Goal: Navigation & Orientation: Find specific page/section

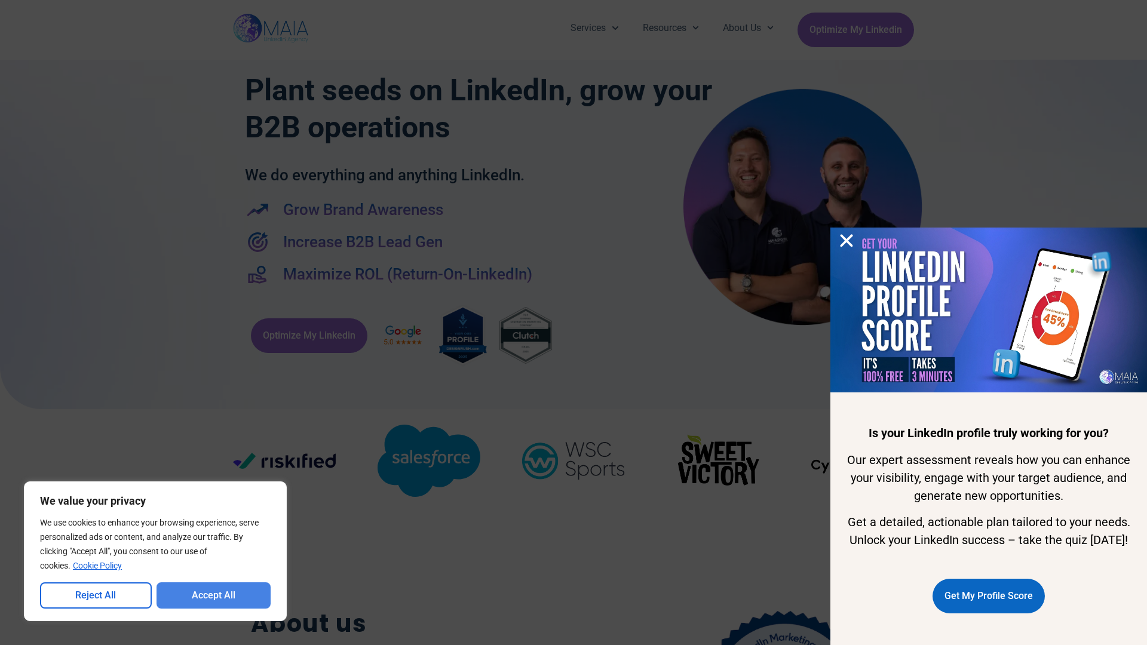
click at [213, 596] on button "Accept All" at bounding box center [214, 596] width 115 height 26
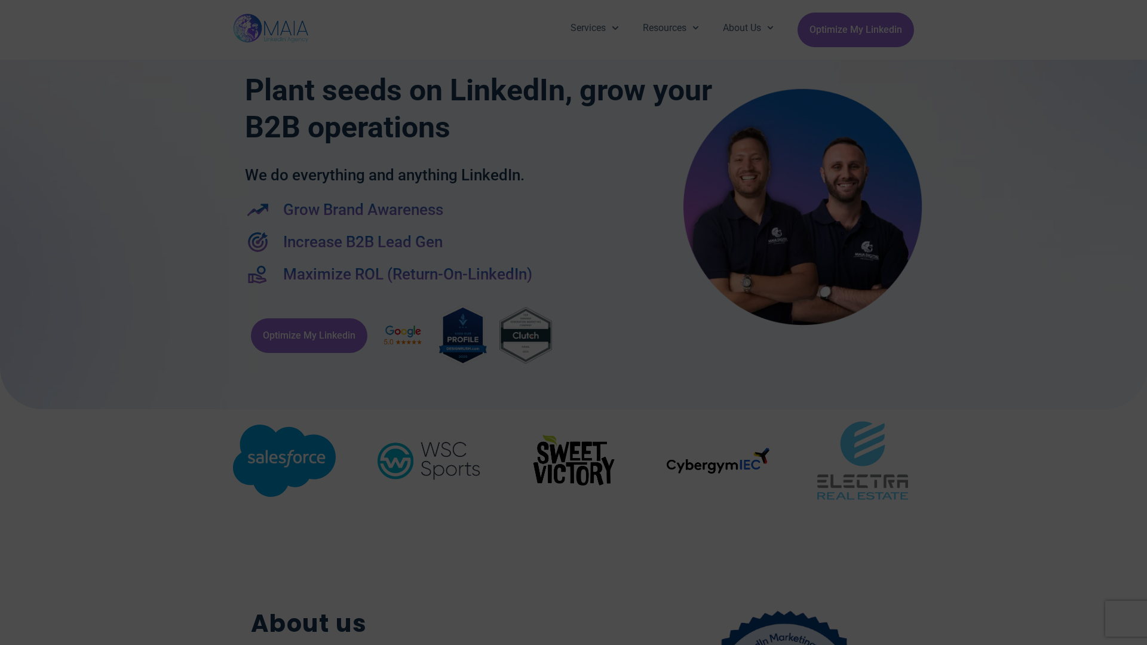
click at [6, 6] on div "Services Company Page Management LinkedIn Ads Personalized Trainings Thought Le…" at bounding box center [573, 30] width 1147 height 60
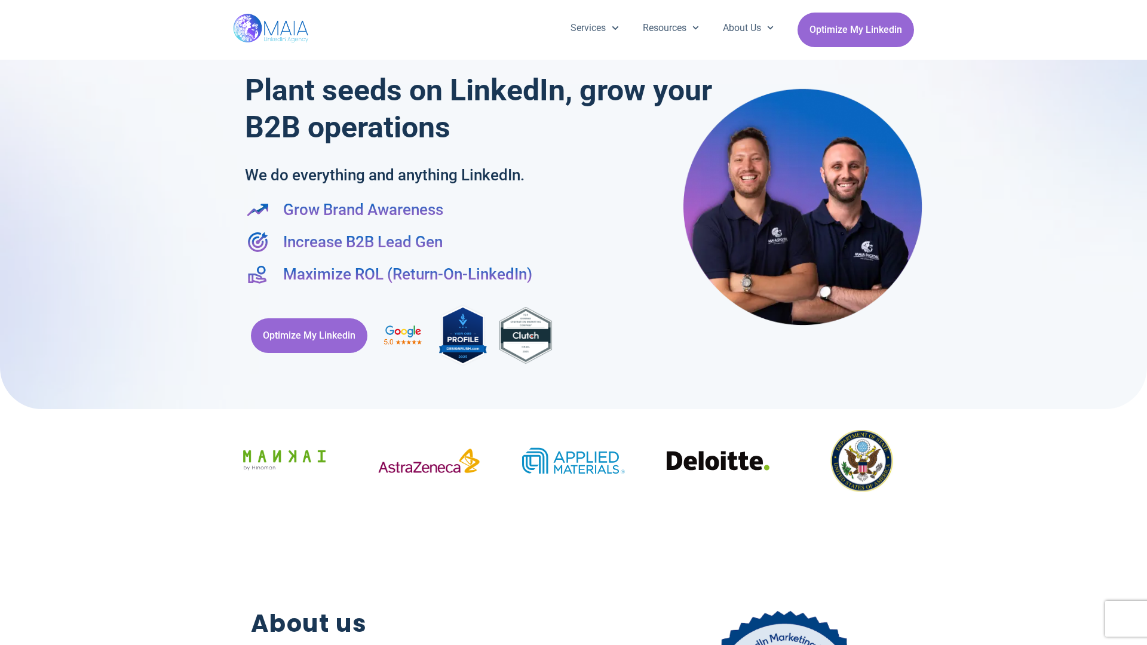
click at [6, 6] on div "Services Company Page Management LinkedIn Ads Personalized Trainings Thought Le…" at bounding box center [573, 30] width 1147 height 60
click at [1141, 6] on div "Services Company Page Management LinkedIn Ads Personalized Trainings Thought Le…" at bounding box center [573, 30] width 1147 height 60
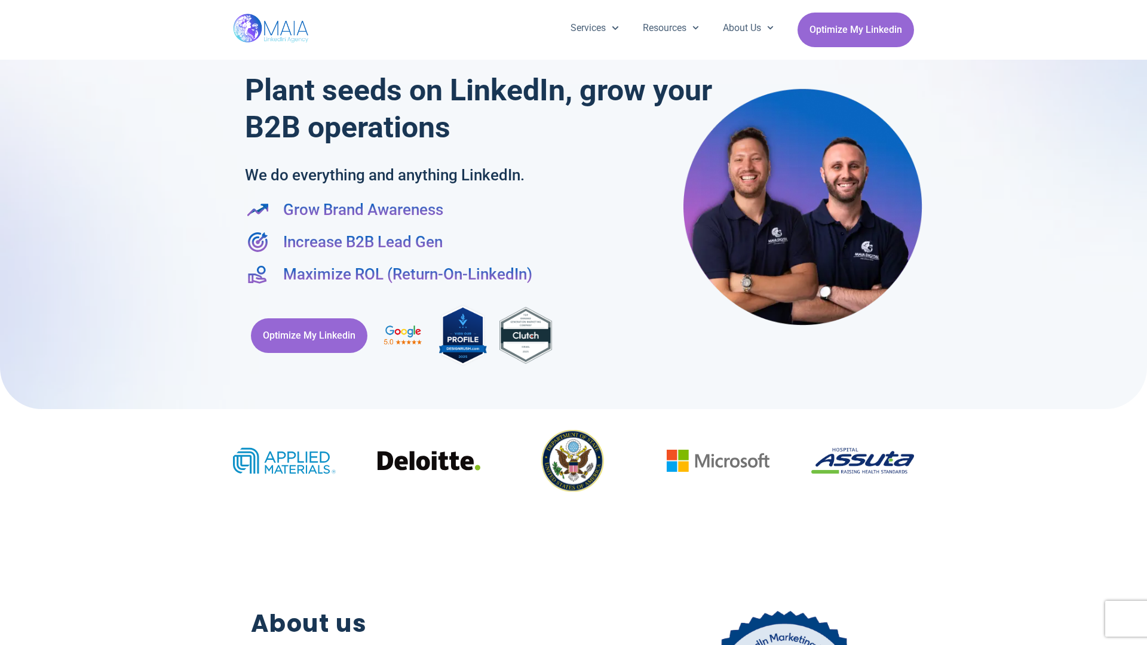
click at [6, 323] on div at bounding box center [573, 198] width 1147 height 421
click at [1141, 323] on div at bounding box center [573, 198] width 1147 height 421
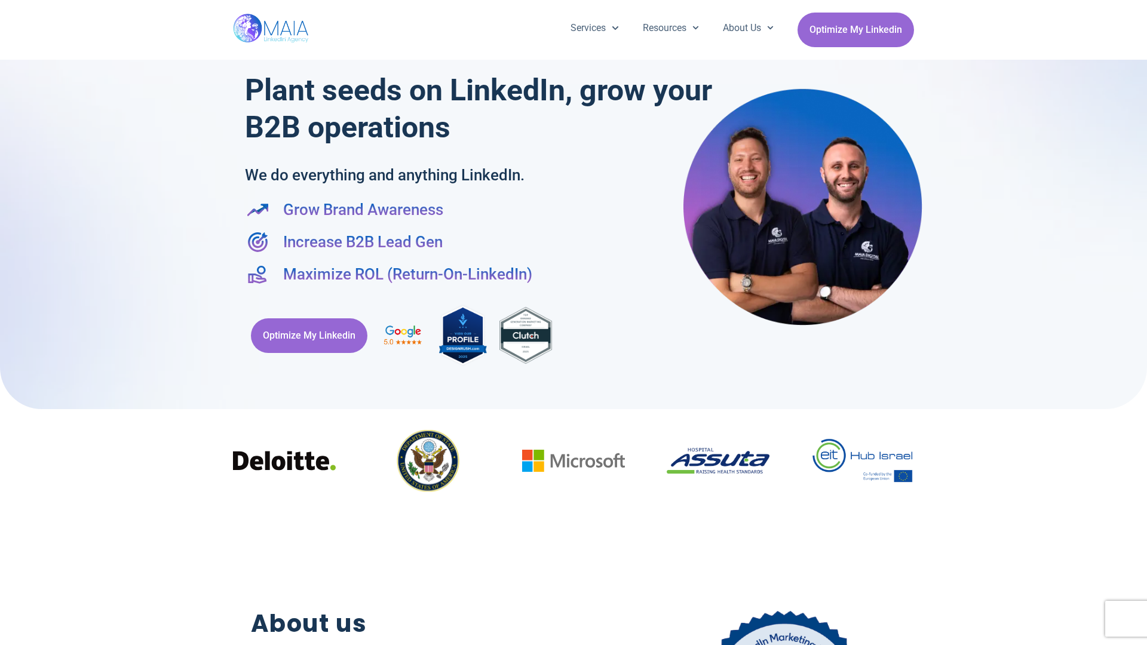
click at [574, 6] on div "Services Company Page Management LinkedIn Ads Personalized Trainings Thought Le…" at bounding box center [573, 30] width 681 height 60
click at [574, 639] on h2 "About us" at bounding box center [419, 624] width 336 height 36
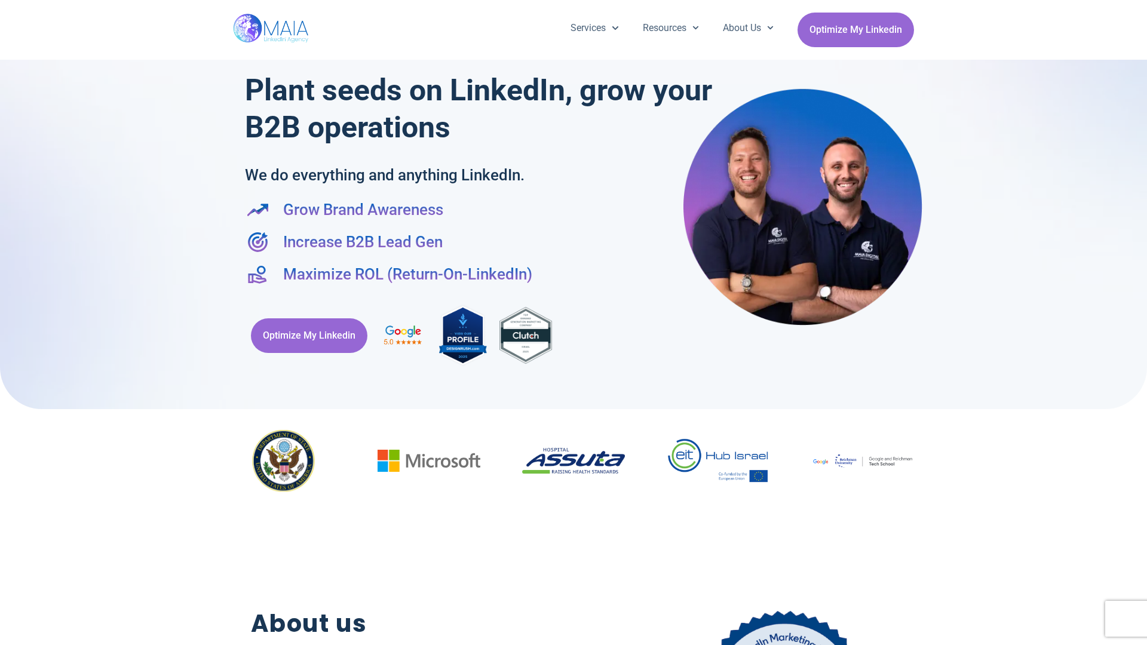
click at [574, 323] on div "Optimize My Linkedin" at bounding box center [573, 336] width 657 height 76
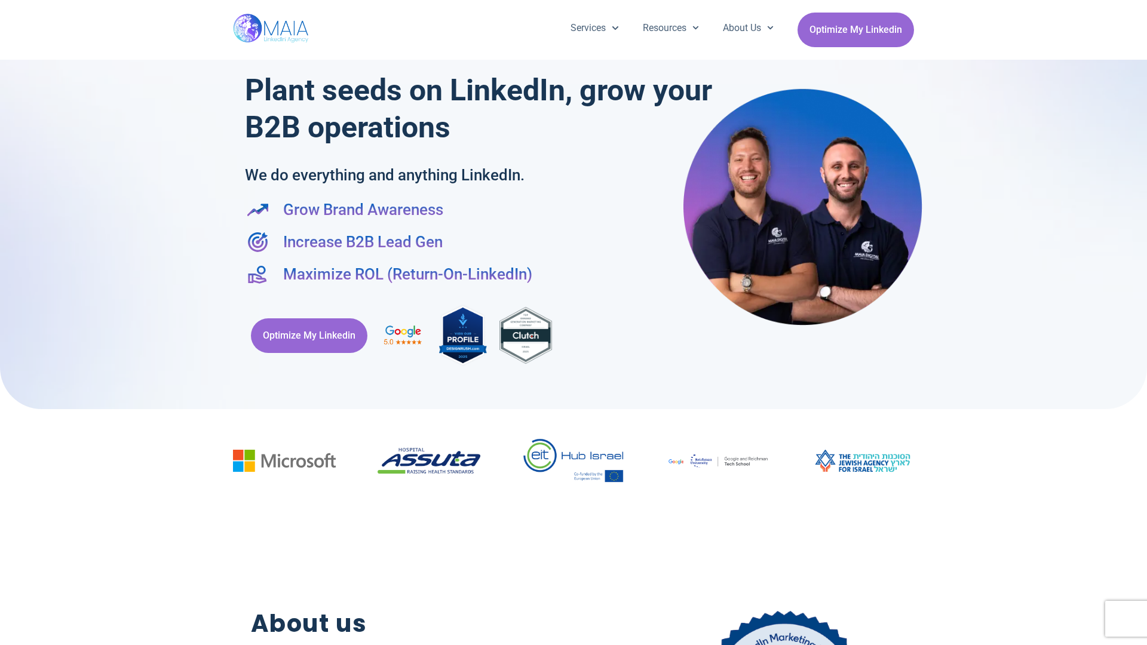
click at [6, 6] on div "Services Company Page Management LinkedIn Ads Personalized Trainings Thought Le…" at bounding box center [573, 30] width 1147 height 60
click at [1141, 6] on div "Services Company Page Management LinkedIn Ads Personalized Trainings Thought Le…" at bounding box center [573, 30] width 1147 height 60
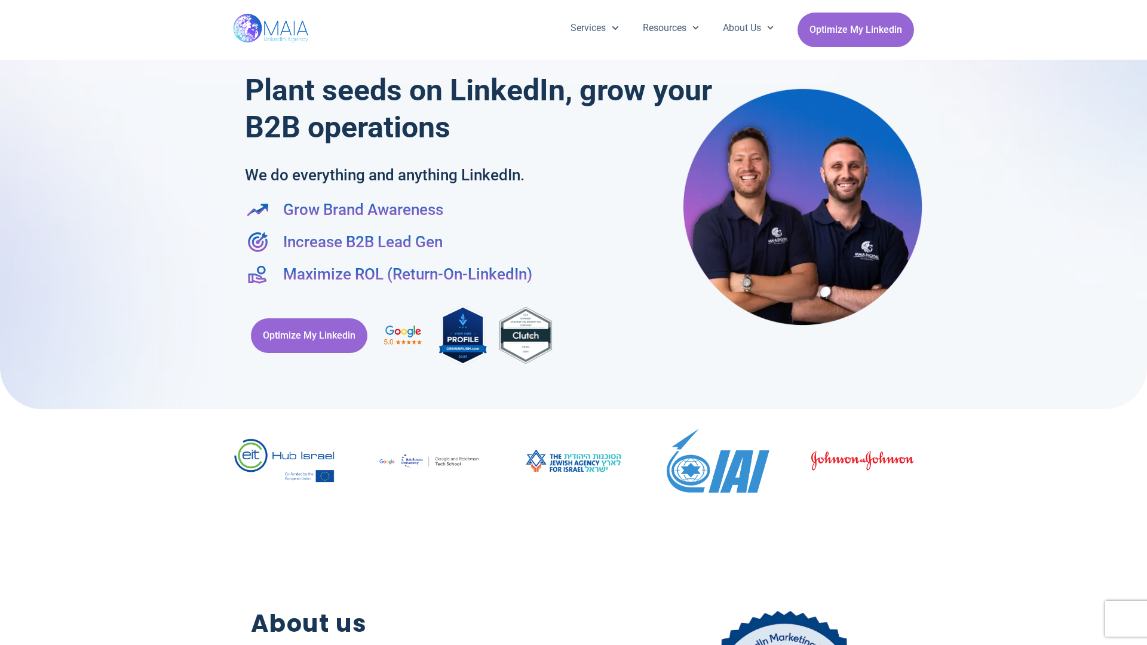
click at [6, 323] on div at bounding box center [573, 198] width 1147 height 421
click at [1141, 323] on div at bounding box center [573, 198] width 1147 height 421
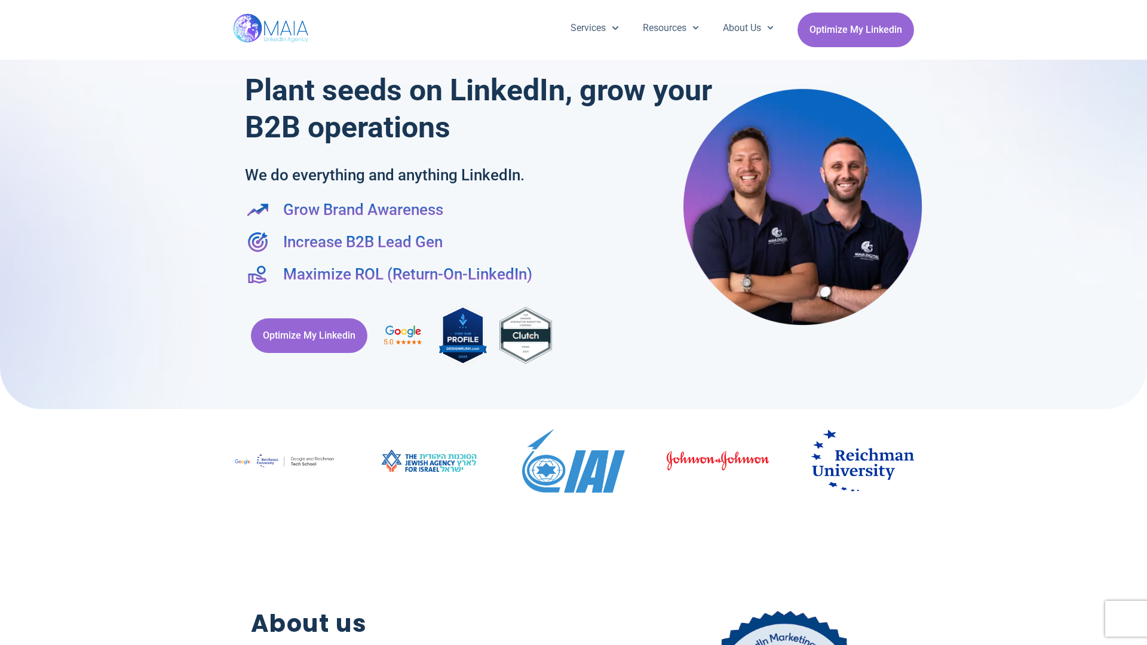
click at [574, 6] on div "Services Company Page Management LinkedIn Ads Personalized Trainings Thought Le…" at bounding box center [573, 30] width 681 height 60
click at [574, 639] on h2 "About us" at bounding box center [419, 624] width 336 height 36
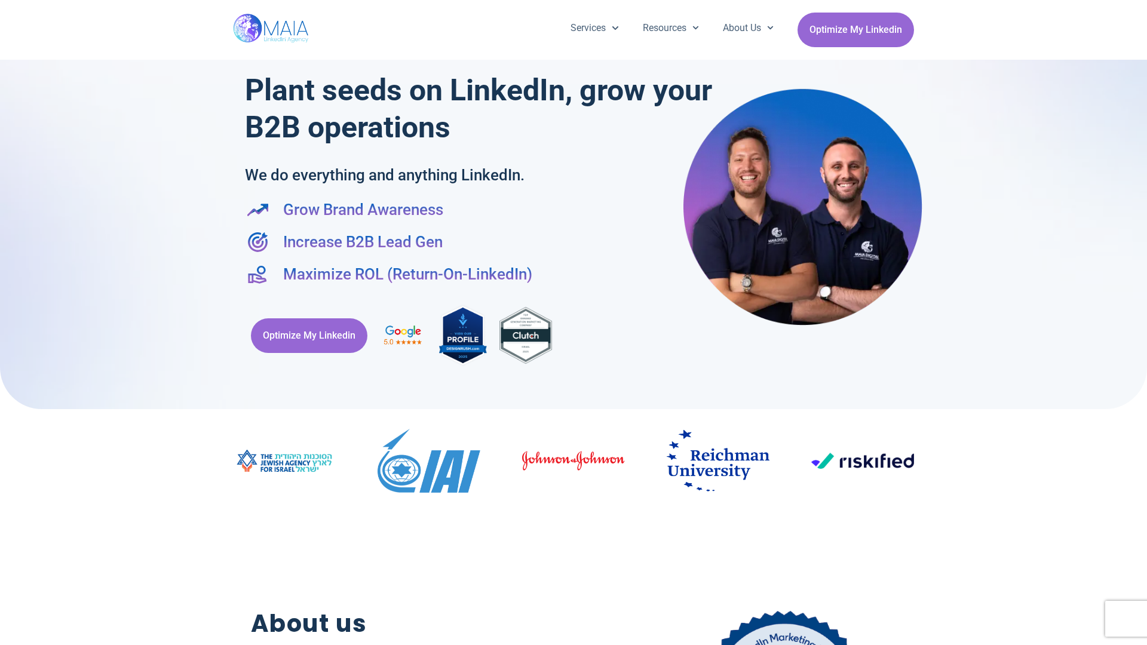
click at [574, 323] on div "Optimize My Linkedin" at bounding box center [573, 336] width 657 height 76
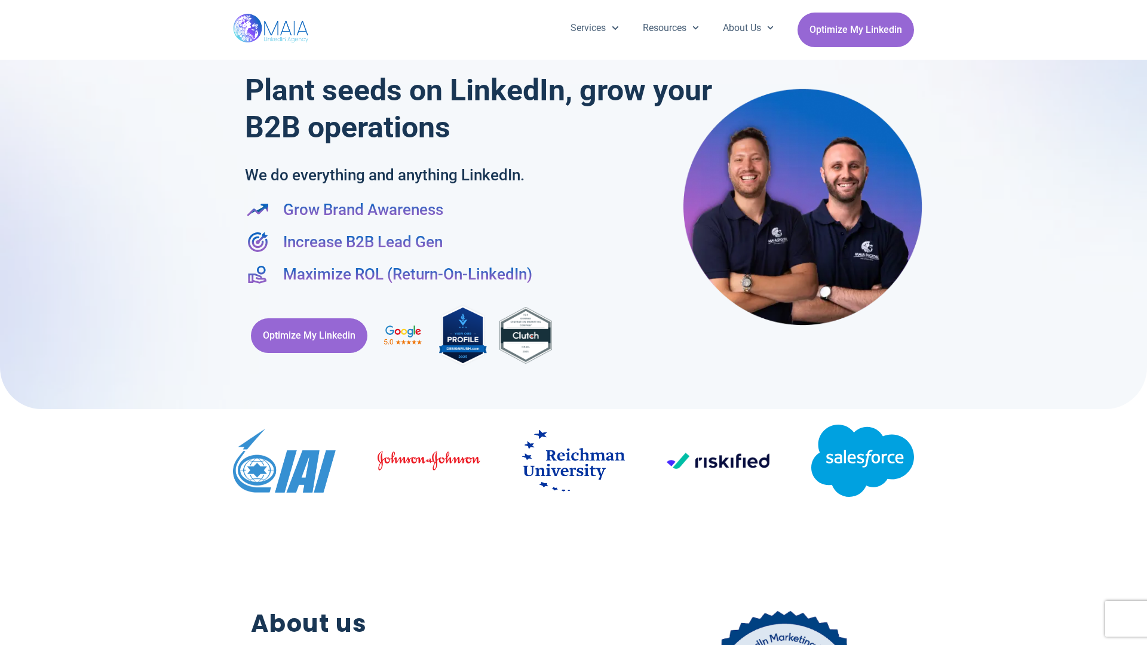
click at [6, 6] on div "Services Company Page Management LinkedIn Ads Personalized Trainings Thought Le…" at bounding box center [573, 30] width 1147 height 60
click at [1141, 6] on div "Services Company Page Management LinkedIn Ads Personalized Trainings Thought Le…" at bounding box center [573, 30] width 1147 height 60
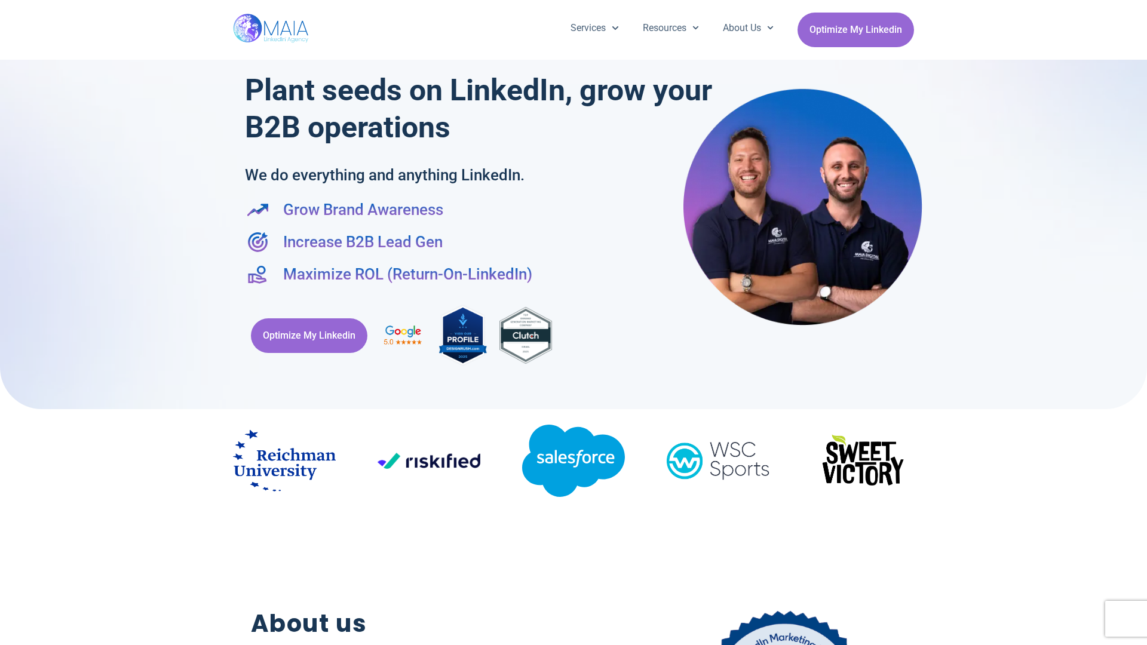
click at [6, 323] on div at bounding box center [573, 198] width 1147 height 421
click at [1141, 323] on div at bounding box center [573, 198] width 1147 height 421
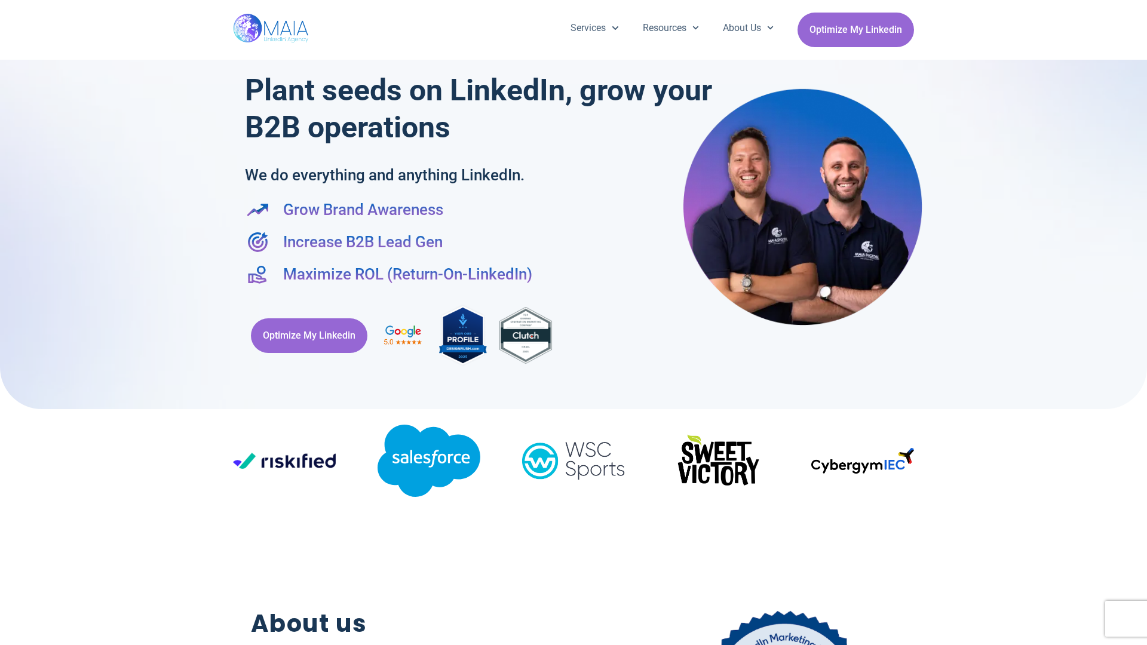
click at [574, 6] on div "Services Company Page Management LinkedIn Ads Personalized Trainings Thought Le…" at bounding box center [573, 30] width 681 height 60
click at [574, 639] on h2 "About us" at bounding box center [419, 624] width 336 height 36
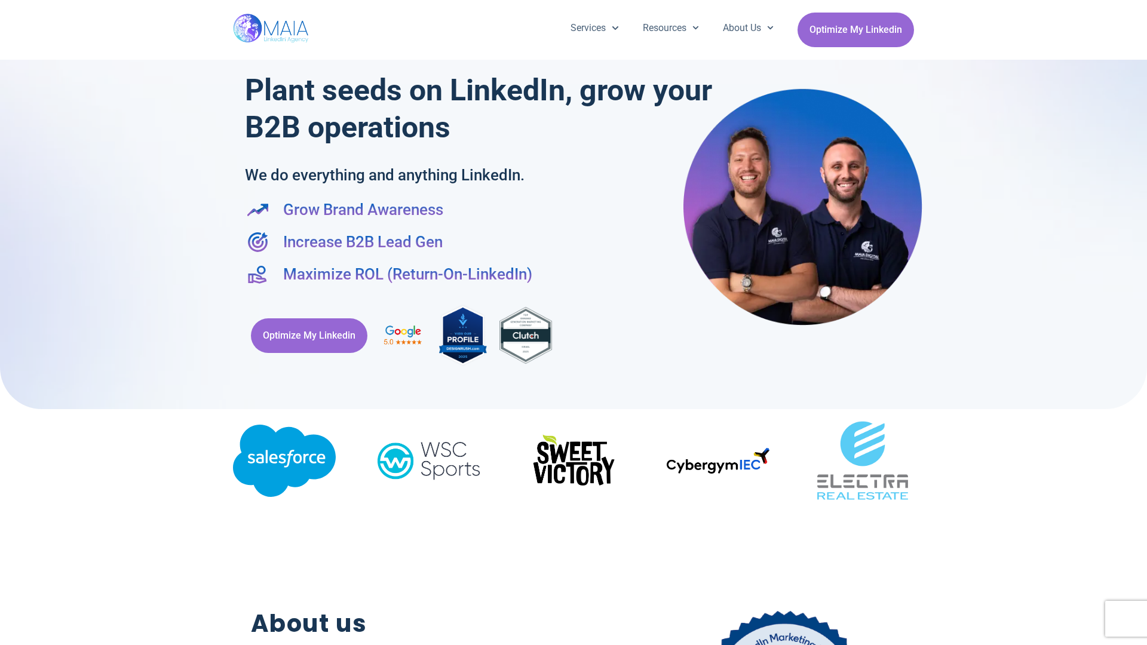
click at [574, 323] on div "Optimize My Linkedin" at bounding box center [573, 336] width 657 height 76
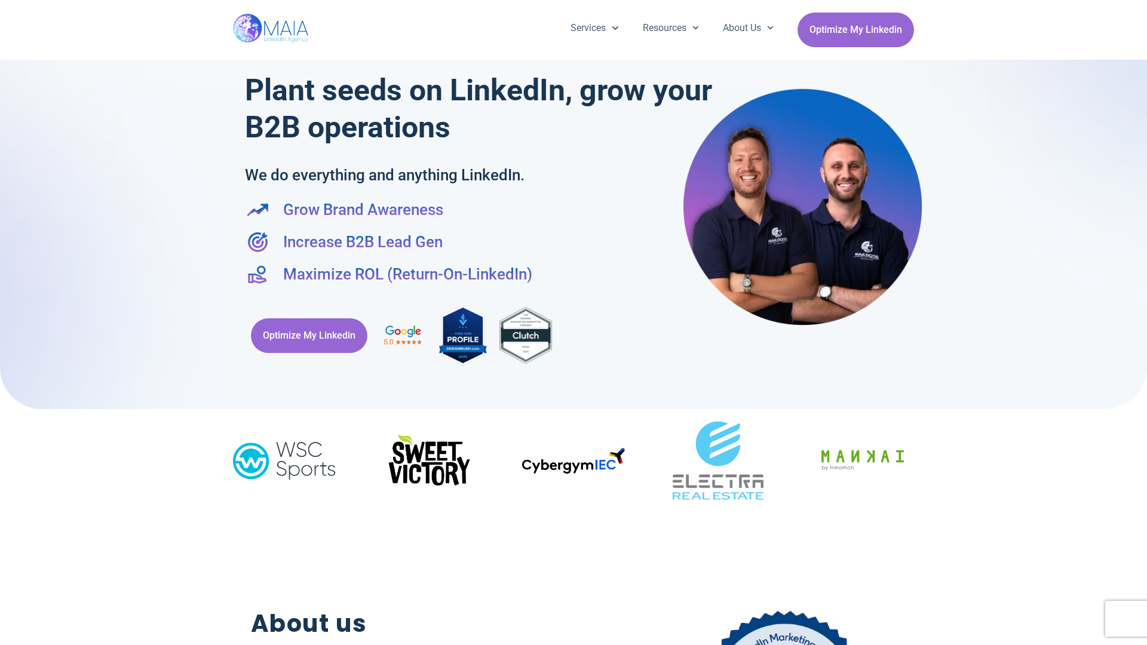
click at [6, 6] on div "Services Company Page Management LinkedIn Ads Personalized Trainings Thought Le…" at bounding box center [573, 30] width 1147 height 60
click at [1141, 6] on div "Services Company Page Management LinkedIn Ads Personalized Trainings Thought Le…" at bounding box center [573, 30] width 1147 height 60
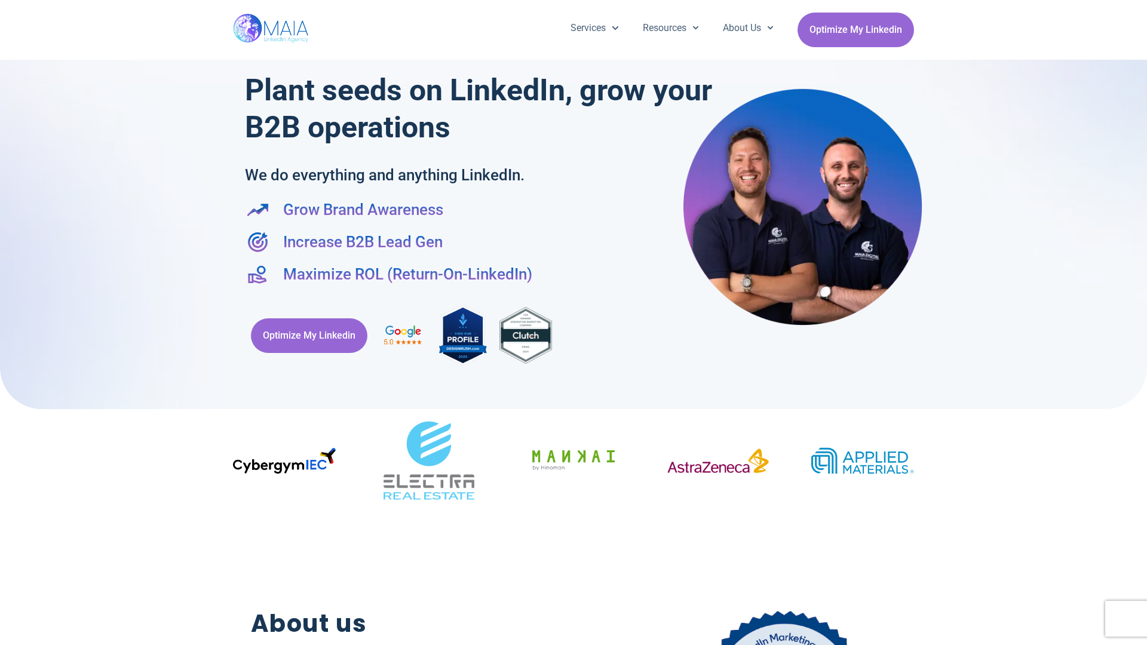
click at [6, 323] on div at bounding box center [573, 198] width 1147 height 421
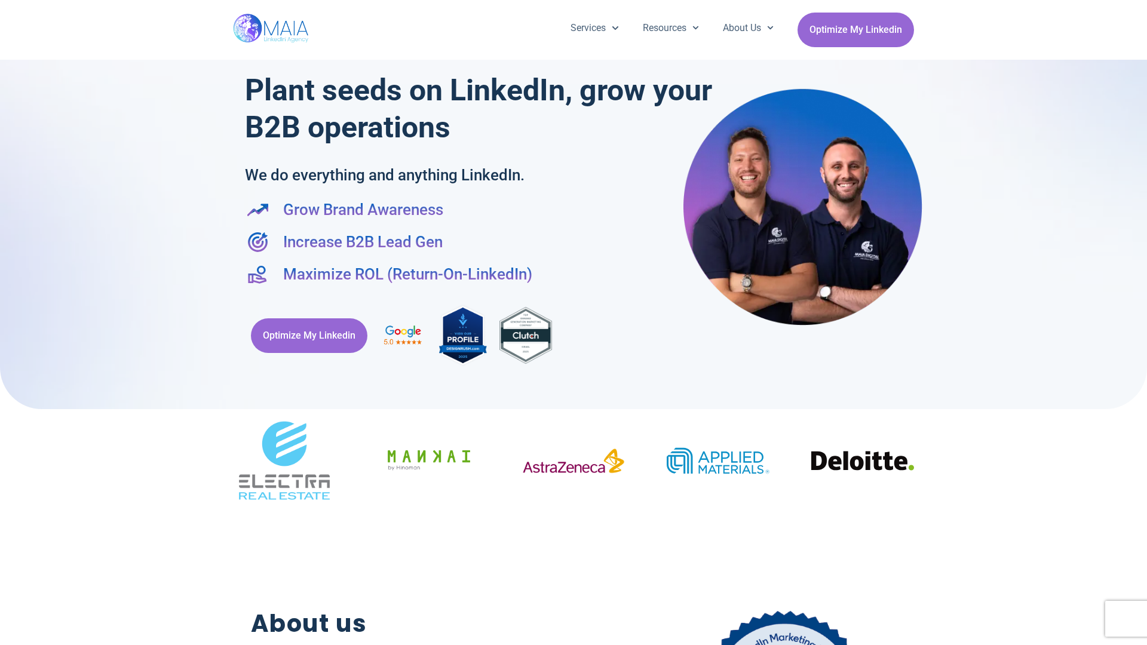
click at [1141, 323] on div at bounding box center [573, 198] width 1147 height 421
click at [574, 6] on div "Services Company Page Management LinkedIn Ads Personalized Trainings Thought Le…" at bounding box center [573, 30] width 681 height 60
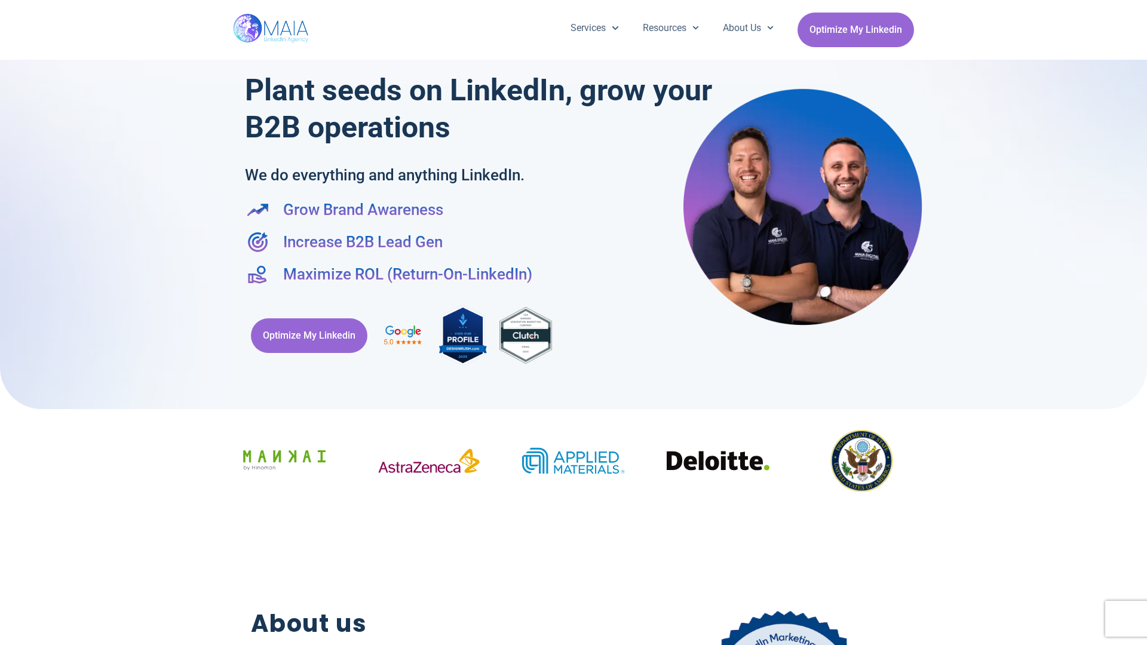
click at [574, 639] on h2 "About us" at bounding box center [419, 624] width 336 height 36
click at [574, 323] on div "Optimize My Linkedin" at bounding box center [573, 336] width 657 height 76
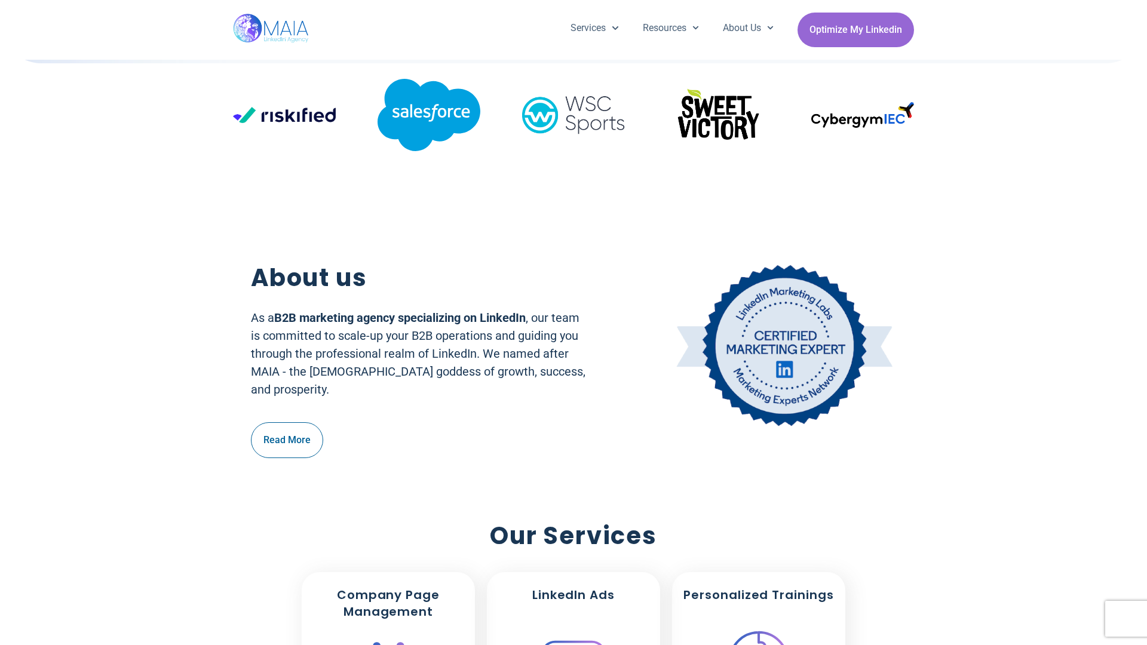
scroll to position [347, 0]
